Goal: Information Seeking & Learning: Learn about a topic

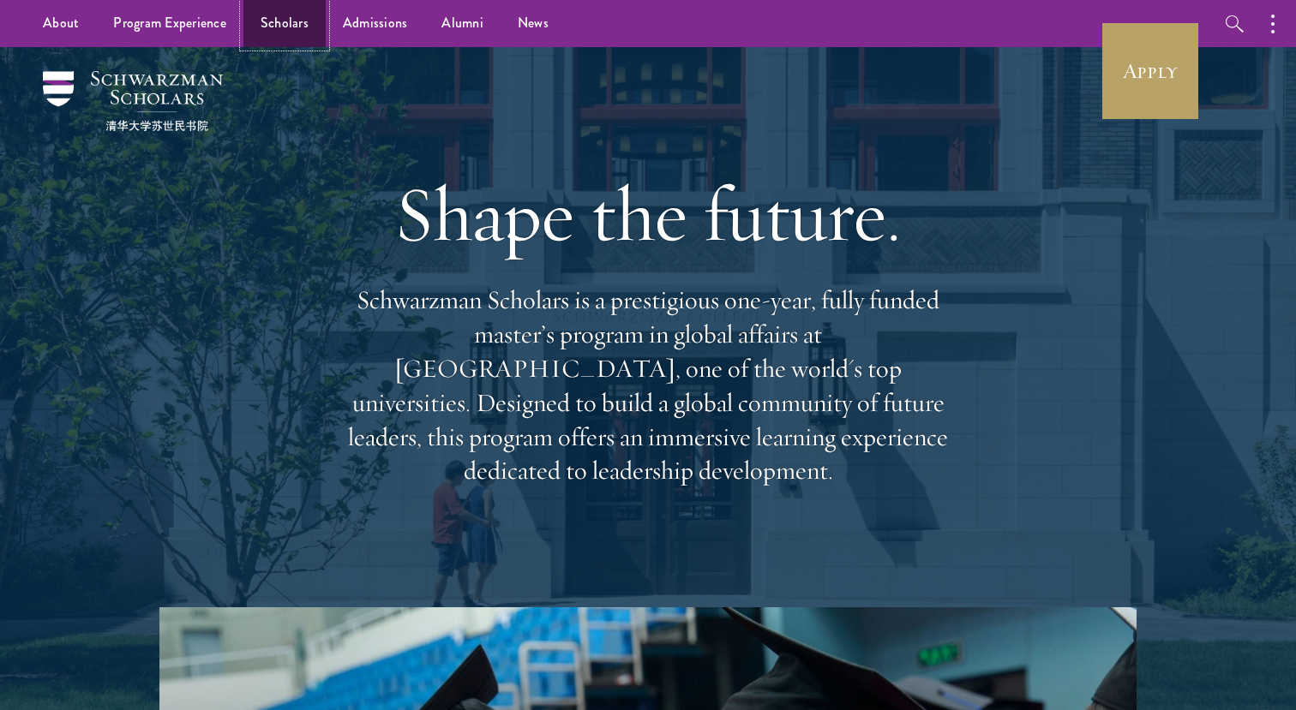
click at [280, 18] on link "Scholars" at bounding box center [284, 23] width 82 height 47
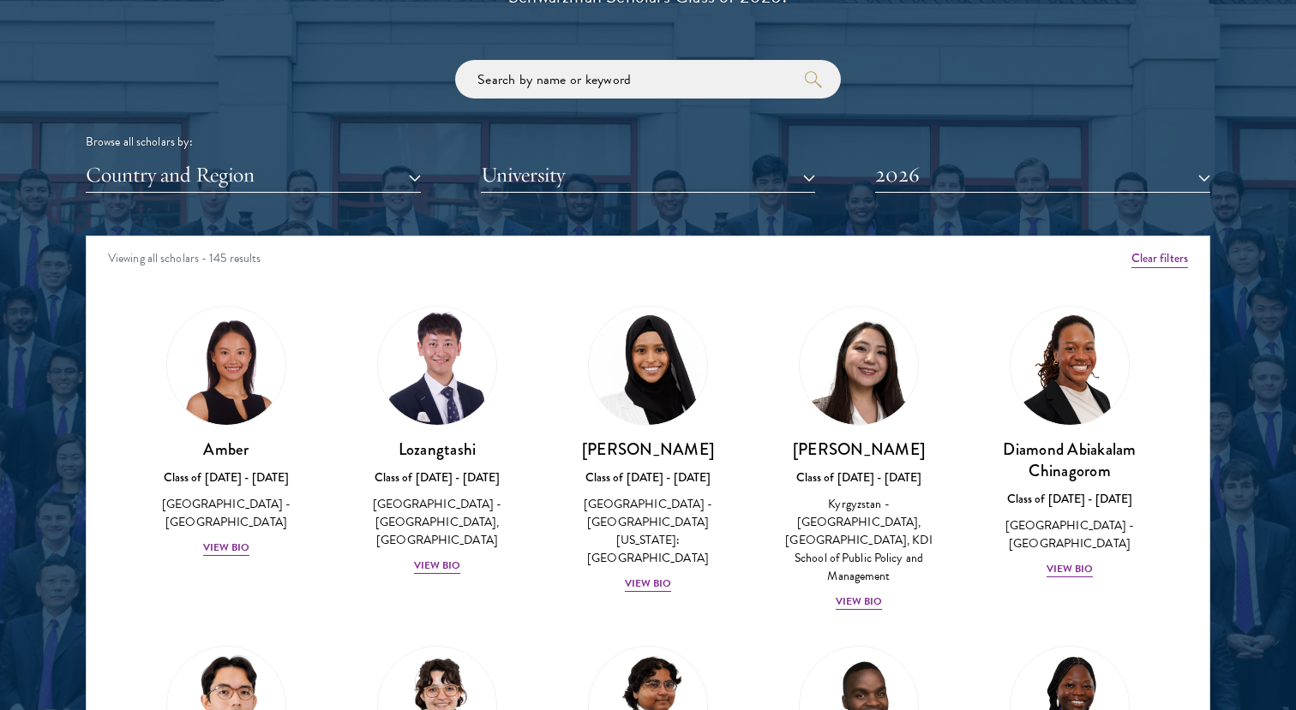
scroll to position [2059, 0]
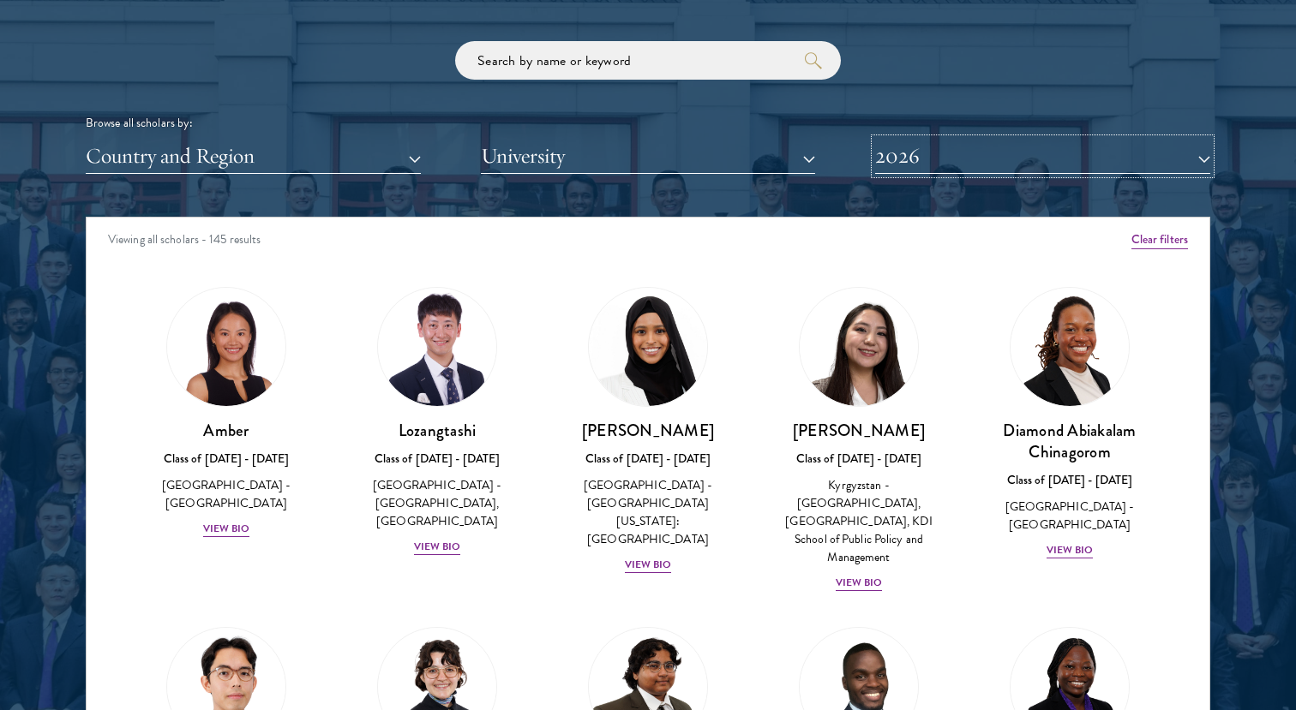
click at [976, 164] on button "2026" at bounding box center [1042, 156] width 335 height 35
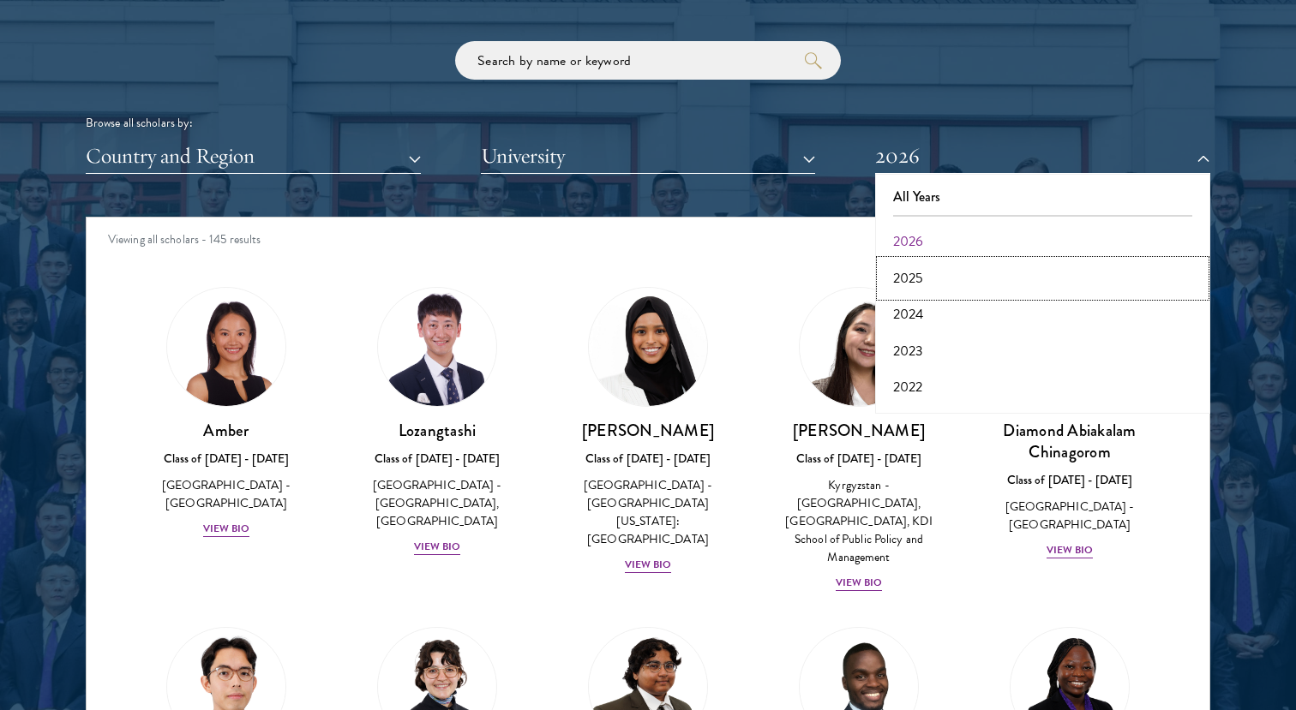
click at [915, 270] on button "2025" at bounding box center [1042, 279] width 325 height 36
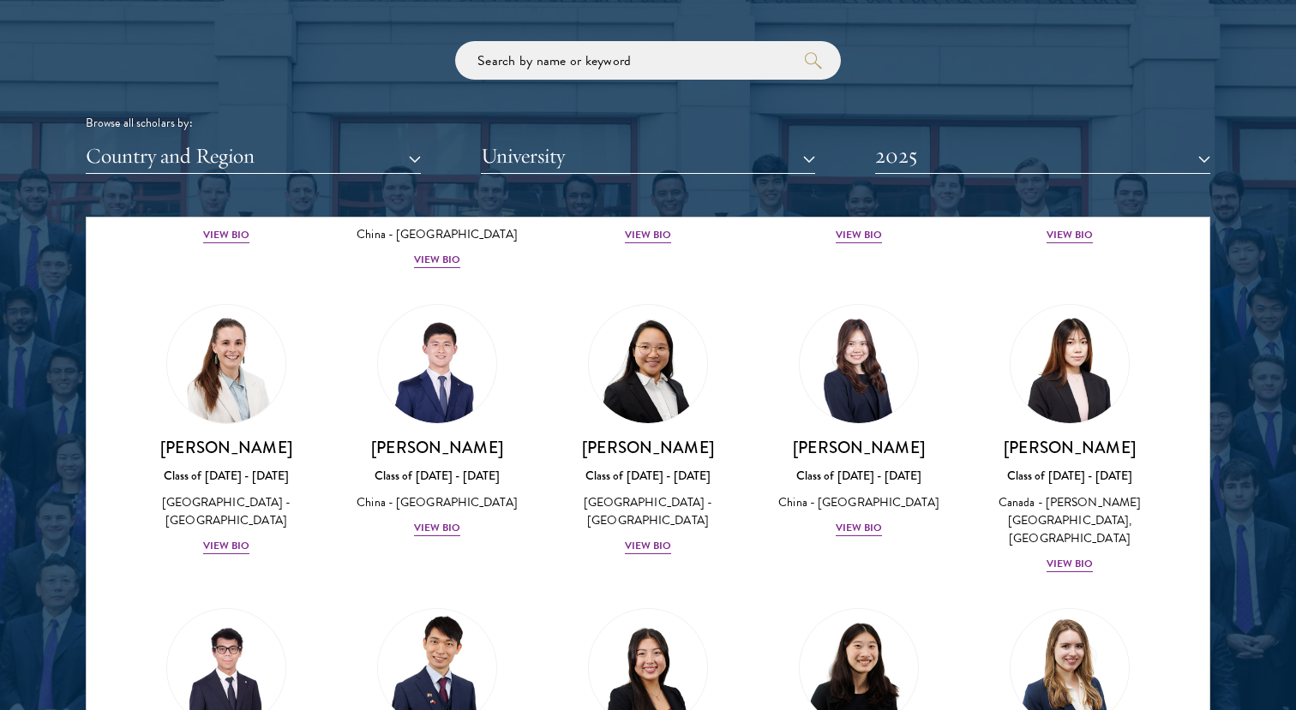
scroll to position [8116, 0]
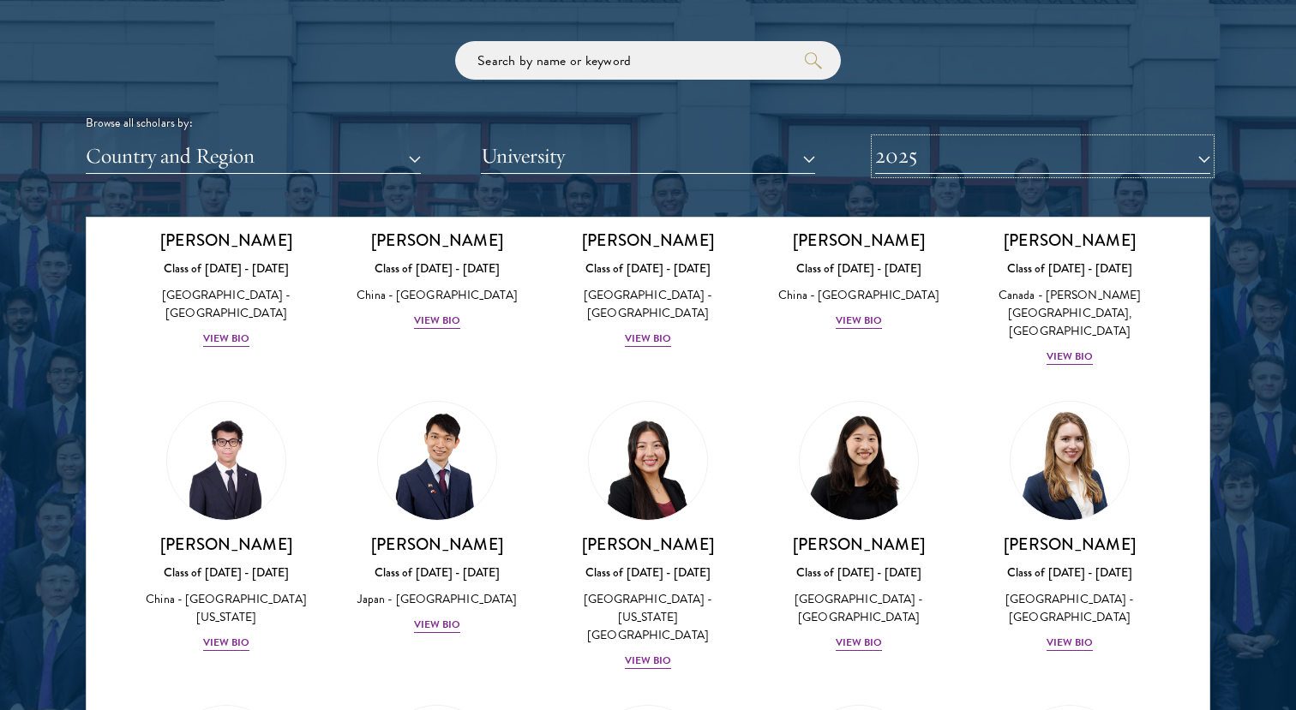
click at [893, 155] on button "2025" at bounding box center [1042, 156] width 335 height 35
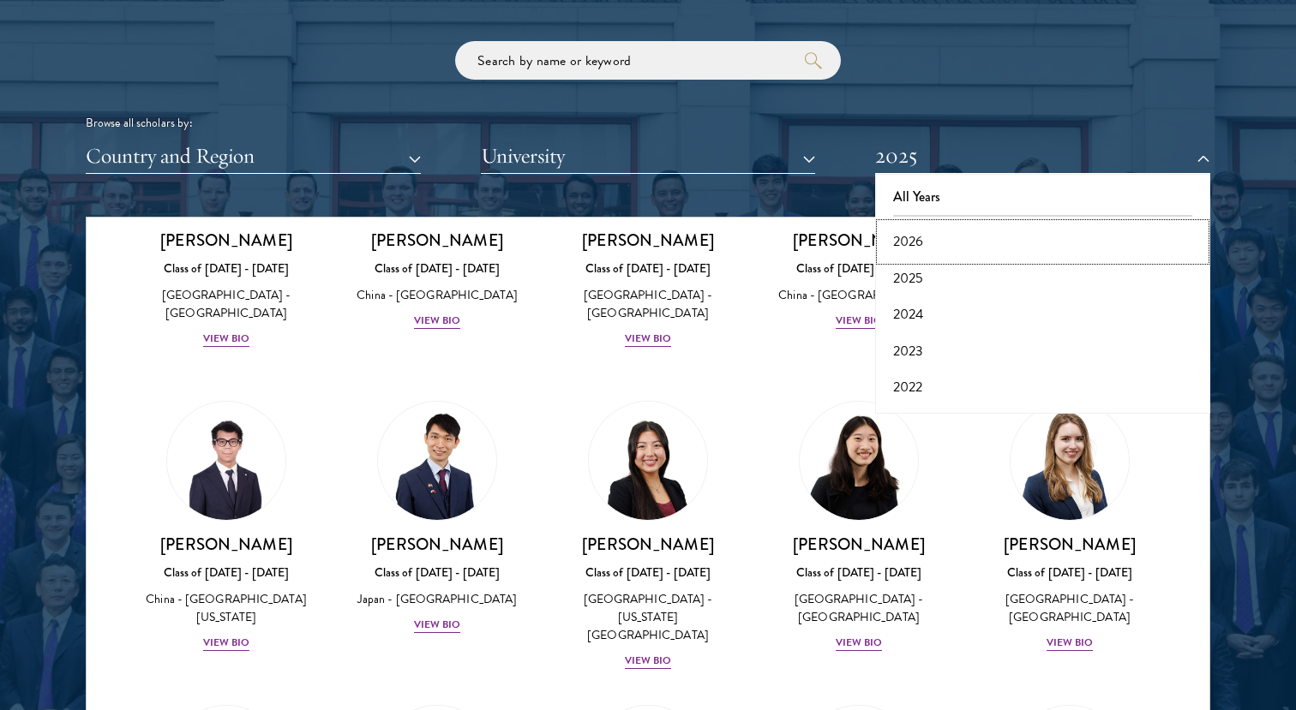
click at [918, 231] on button "2026" at bounding box center [1042, 242] width 325 height 36
